Goal: Information Seeking & Learning: Learn about a topic

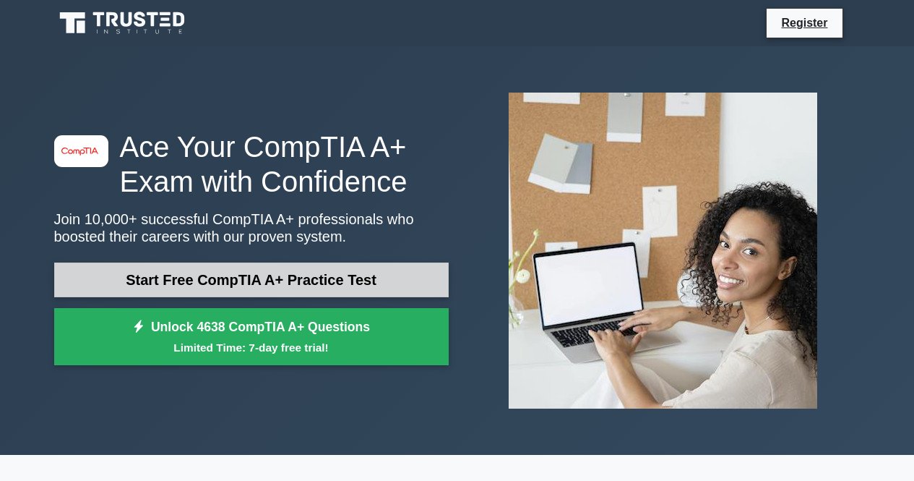
click at [258, 274] on link "Start Free CompTIA A+ Practice Test" at bounding box center [251, 279] width 395 height 35
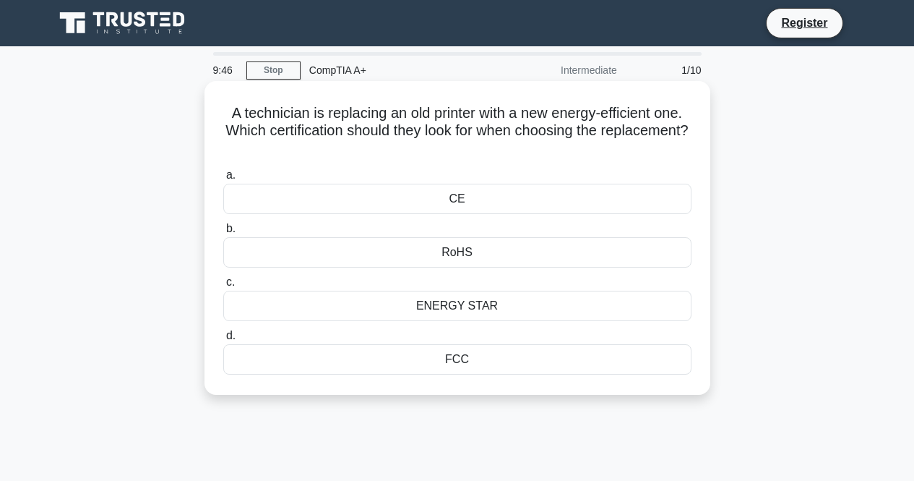
click at [454, 312] on div "ENERGY STAR" at bounding box center [457, 306] width 468 height 30
click at [223, 287] on input "c. ENERGY STAR" at bounding box center [223, 282] width 0 height 9
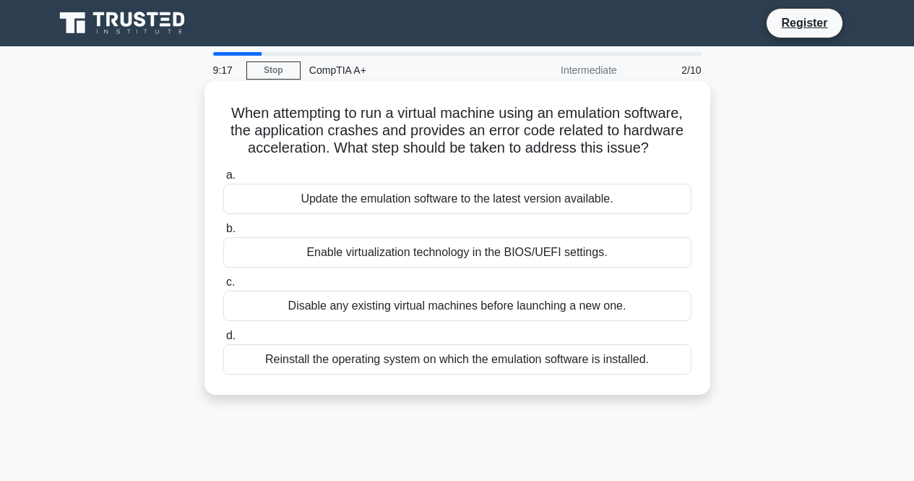
click at [291, 203] on div "Update the emulation software to the latest version available." at bounding box center [457, 199] width 468 height 30
click at [223, 180] on input "a. Update the emulation software to the latest version available." at bounding box center [223, 175] width 0 height 9
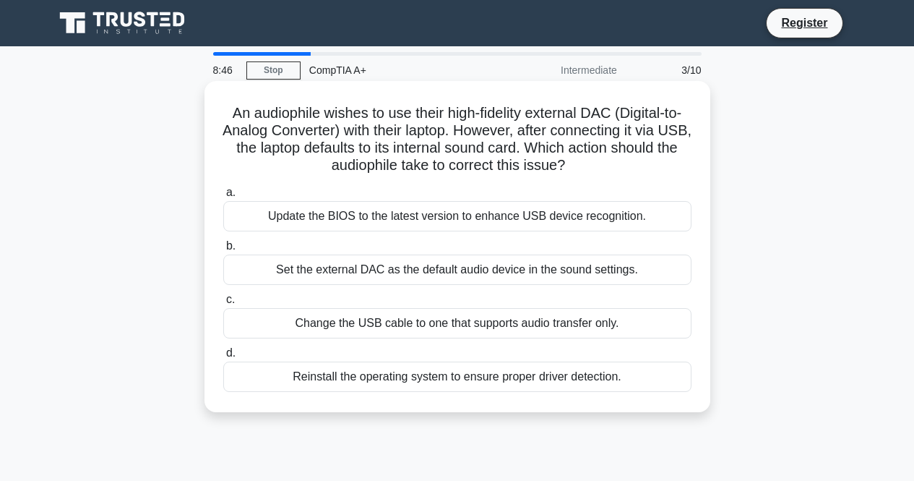
click at [338, 285] on div "a. Update the BIOS to the latest version to enhance USB device recognition. b. …" at bounding box center [458, 288] width 486 height 214
click at [348, 275] on div "Set the external DAC as the default audio device in the sound settings." at bounding box center [457, 269] width 468 height 30
click at [223, 251] on input "b. Set the external DAC as the default audio device in the sound settings." at bounding box center [223, 245] width 0 height 9
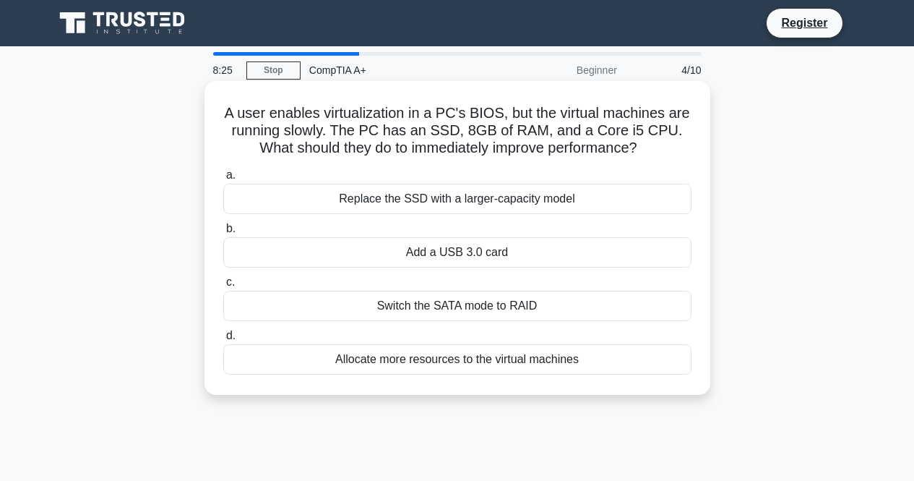
click at [416, 369] on div "Allocate more resources to the virtual machines" at bounding box center [457, 359] width 468 height 30
click at [223, 340] on input "d. Allocate more resources to the virtual machines" at bounding box center [223, 335] width 0 height 9
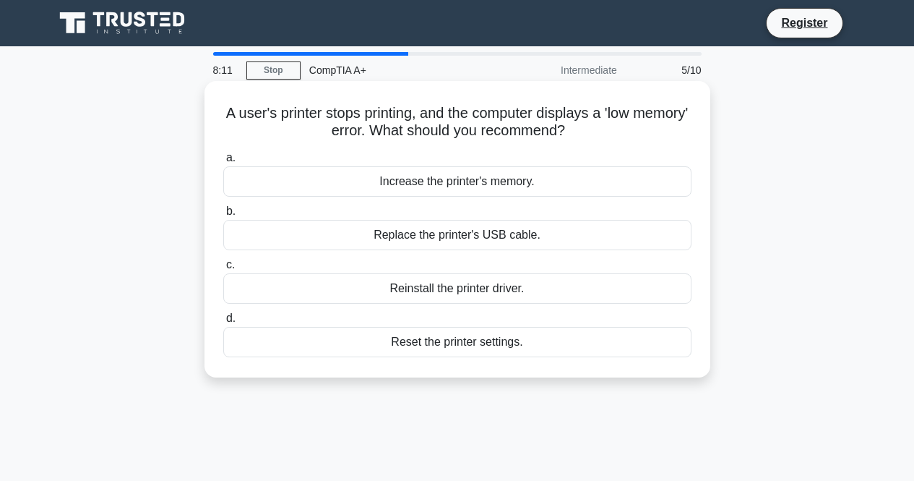
click at [426, 184] on div "Increase the printer's memory." at bounding box center [457, 181] width 468 height 30
click at [223, 163] on input "a. Increase the printer's memory." at bounding box center [223, 157] width 0 height 9
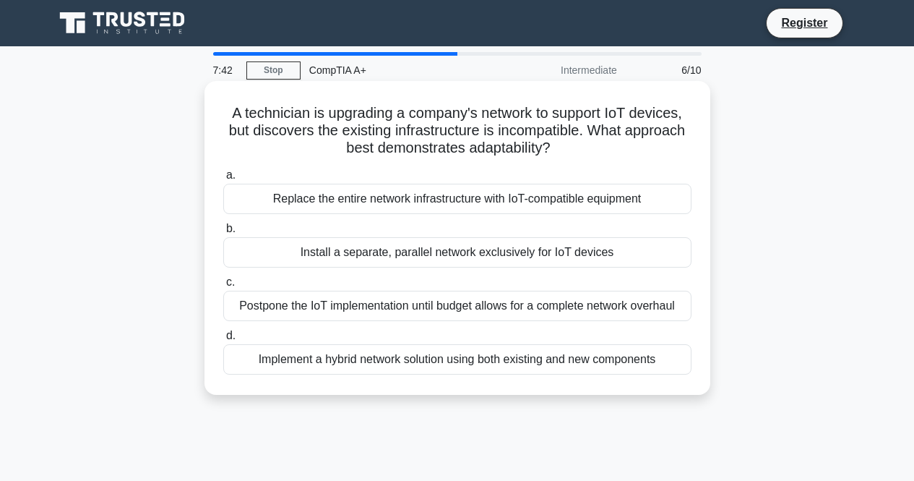
click at [471, 366] on div "Implement a hybrid network solution using both existing and new components" at bounding box center [457, 359] width 468 height 30
click at [223, 340] on input "d. Implement a hybrid network solution using both existing and new components" at bounding box center [223, 335] width 0 height 9
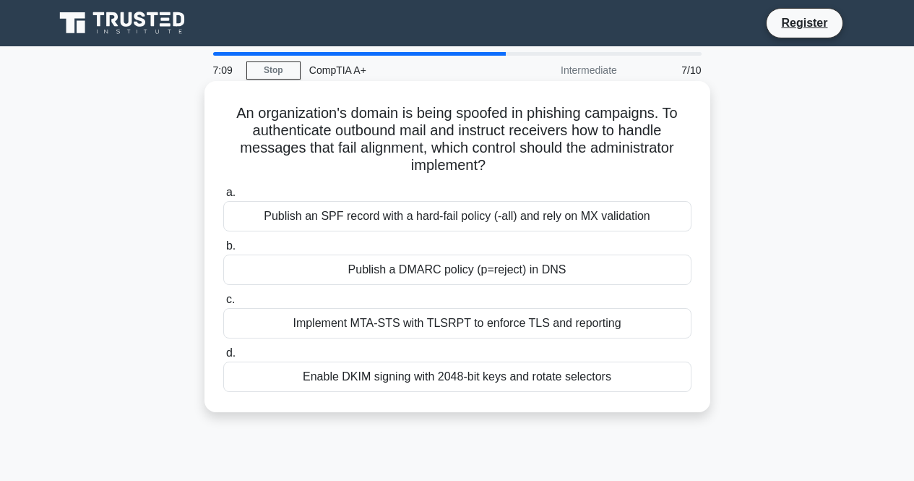
click at [406, 269] on div "Publish a DMARC policy (p=reject) in DNS" at bounding box center [457, 269] width 468 height 30
click at [223, 251] on input "b. Publish a DMARC policy (p=reject) in DNS" at bounding box center [223, 245] width 0 height 9
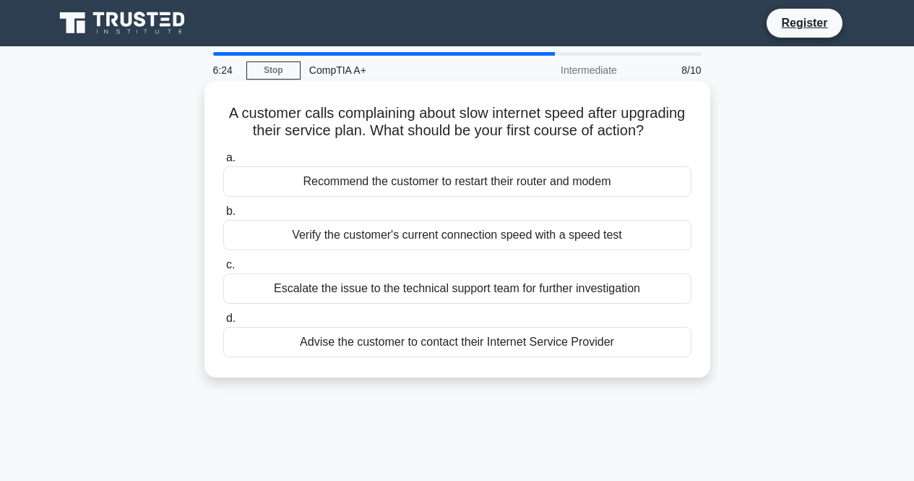
click at [312, 250] on div "Verify the customer's current connection speed with a speed test" at bounding box center [457, 235] width 468 height 30
click at [223, 216] on input "b. Verify the customer's current connection speed with a speed test" at bounding box center [223, 211] width 0 height 9
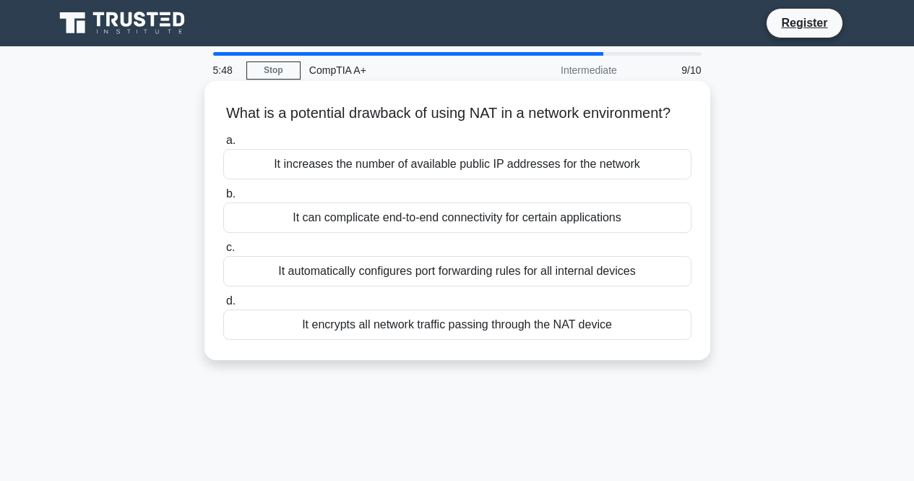
click at [346, 178] on div "It increases the number of available public IP addresses for the network" at bounding box center [457, 164] width 468 height 30
click at [223, 145] on input "a. It increases the number of available public IP addresses for the network" at bounding box center [223, 140] width 0 height 9
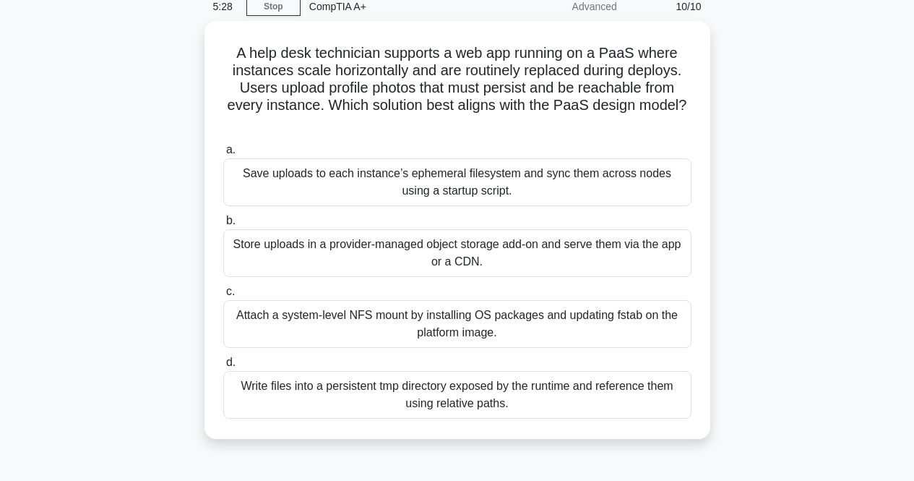
scroll to position [64, 0]
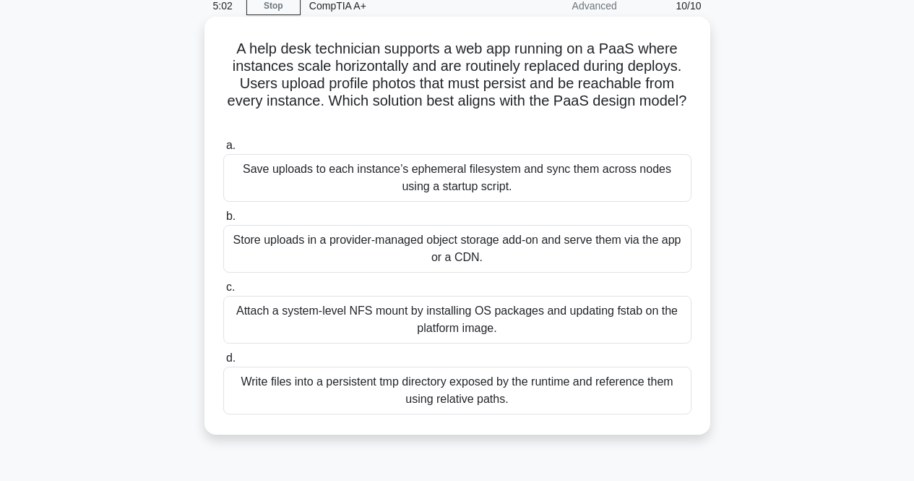
click at [285, 239] on div "Store uploads in a provider-managed object storage add-on and serve them via th…" at bounding box center [457, 249] width 468 height 48
click at [223, 221] on input "b. Store uploads in a provider-managed object storage add-on and serve them via…" at bounding box center [223, 216] width 0 height 9
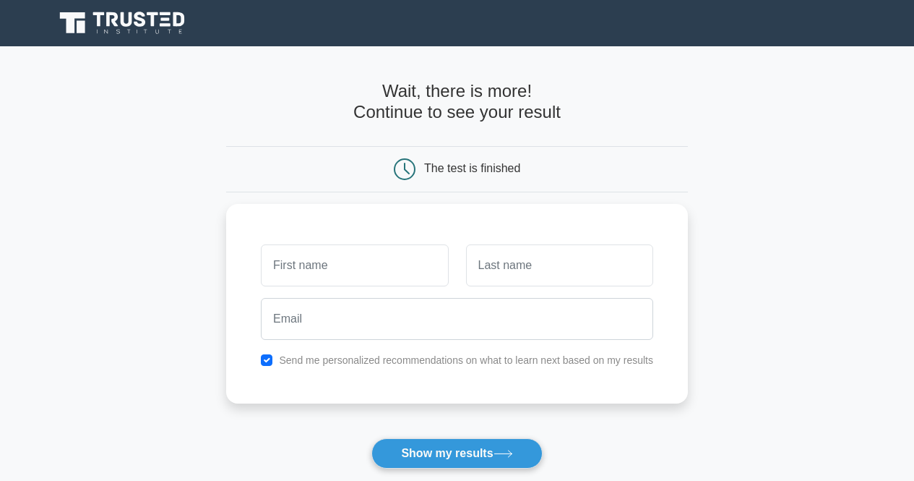
click at [285, 239] on div at bounding box center [354, 265] width 205 height 53
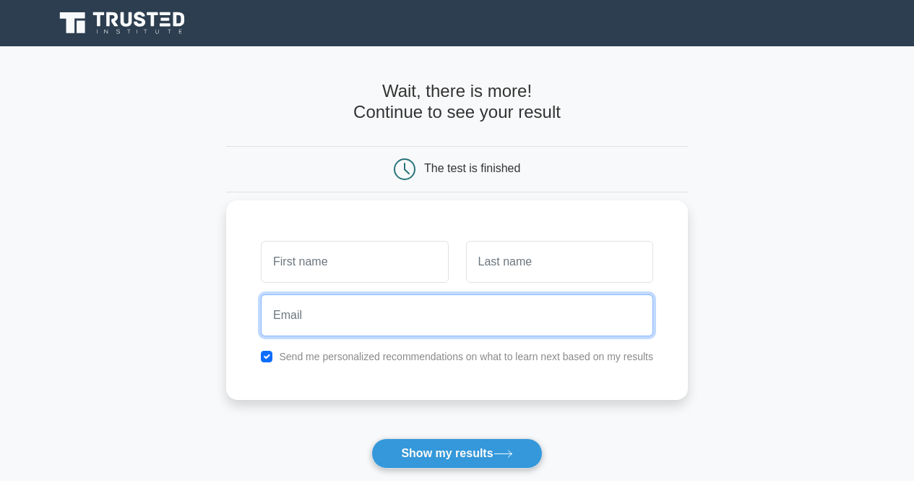
click at [314, 304] on input "email" at bounding box center [457, 315] width 392 height 42
type input "jgfraser1996@gmail.com"
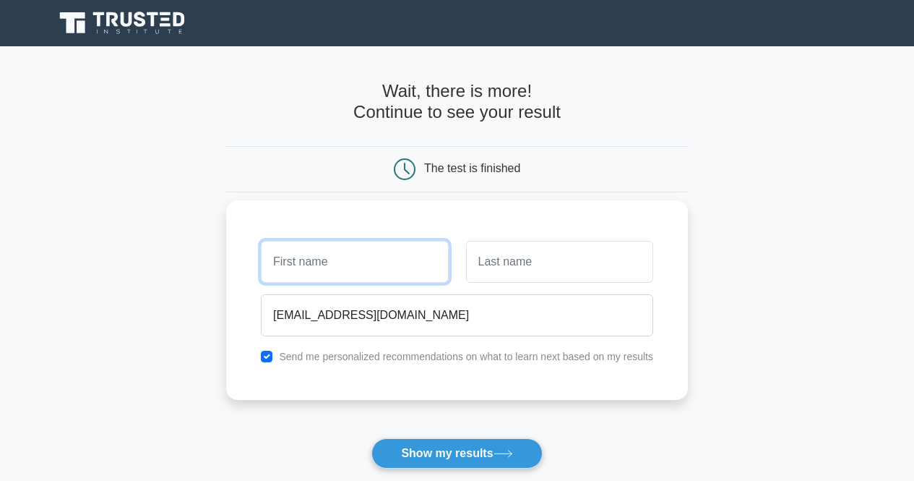
click at [318, 244] on input "text" at bounding box center [354, 262] width 187 height 42
type input "Jaydeb"
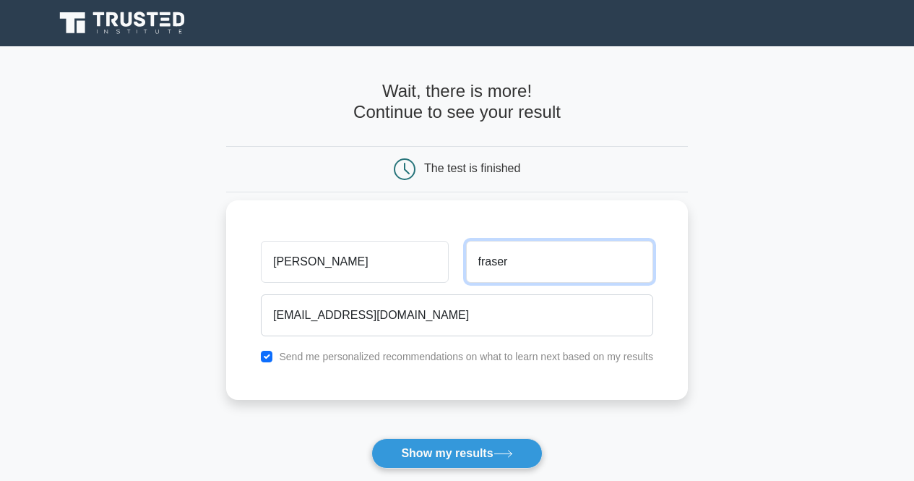
type input "fraser"
click at [272, 356] on input "checkbox" at bounding box center [267, 357] width 12 height 12
checkbox input "false"
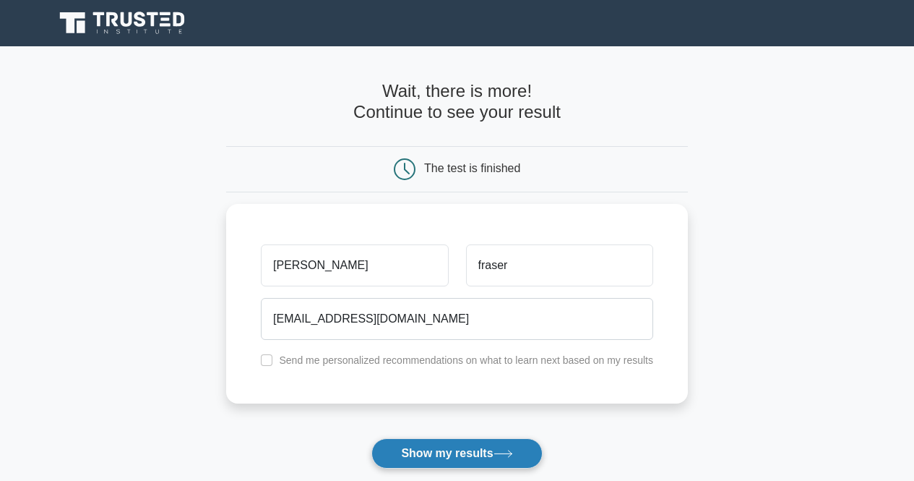
click at [382, 444] on button "Show my results" at bounding box center [456, 453] width 171 height 30
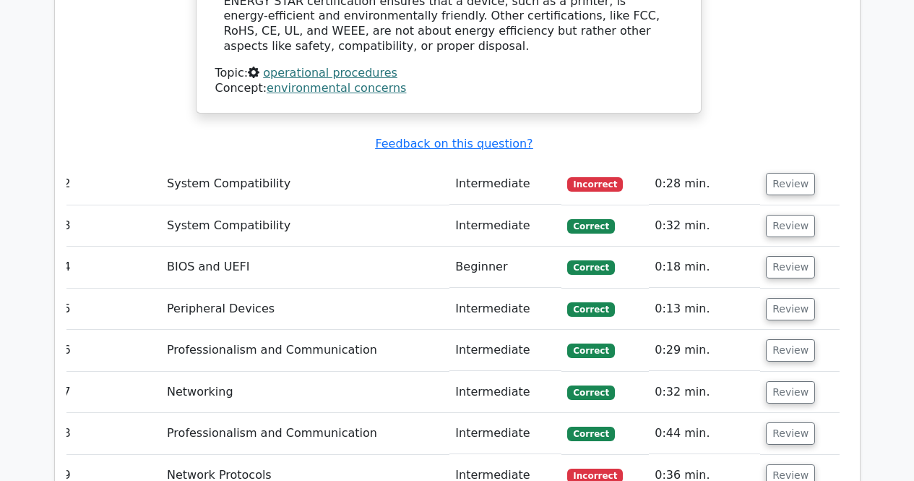
scroll to position [1635, 0]
click at [785, 172] on button "Review" at bounding box center [790, 183] width 49 height 22
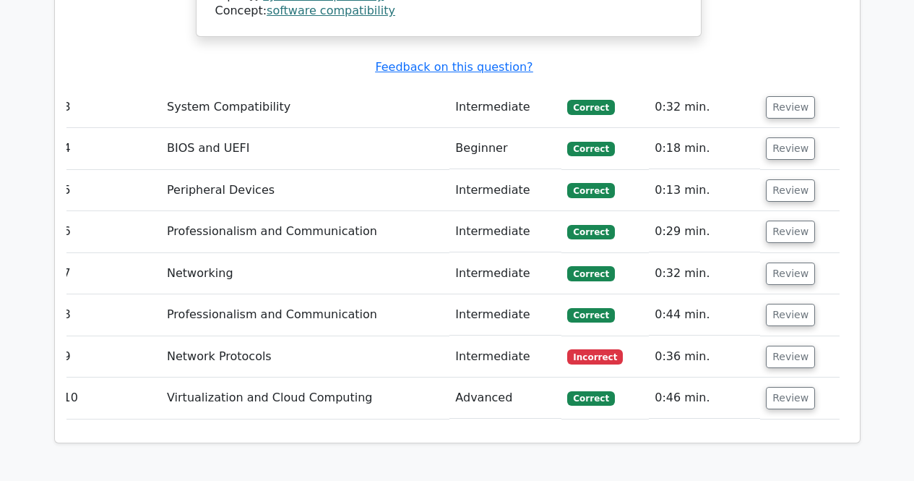
scroll to position [2467, 0]
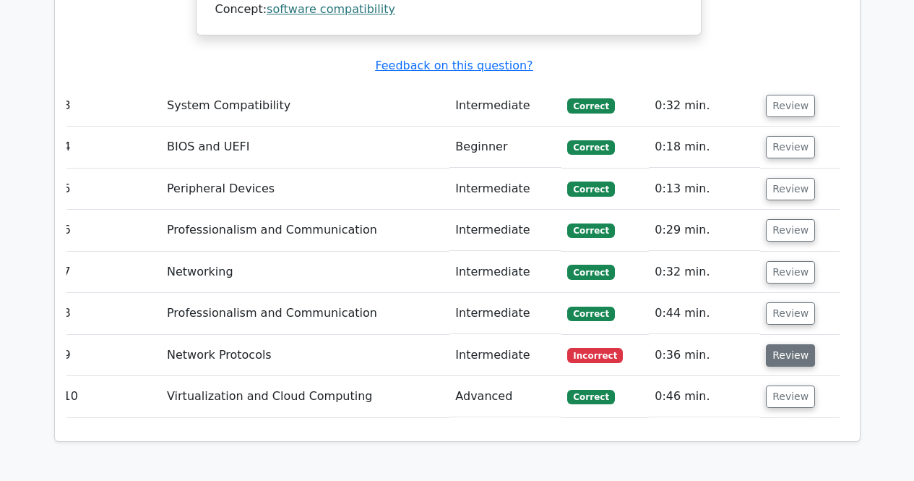
click at [791, 344] on button "Review" at bounding box center [790, 355] width 49 height 22
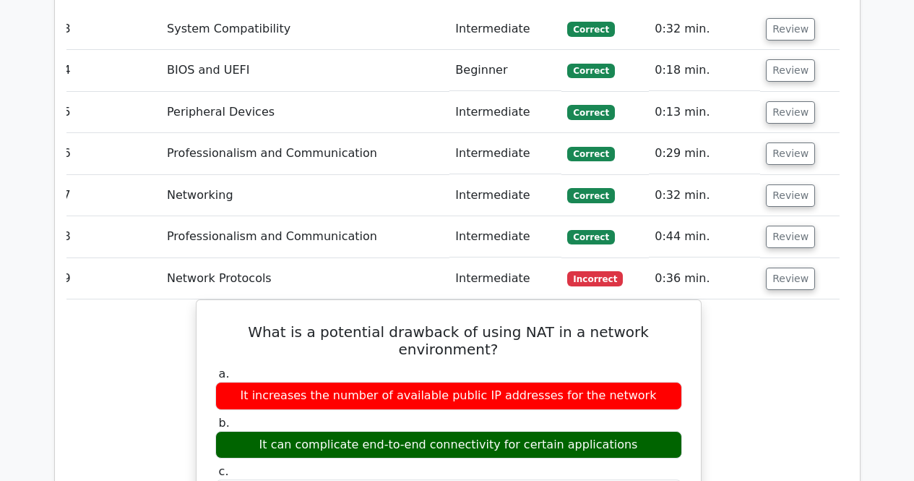
scroll to position [2544, 0]
